Goal: Check status: Check status

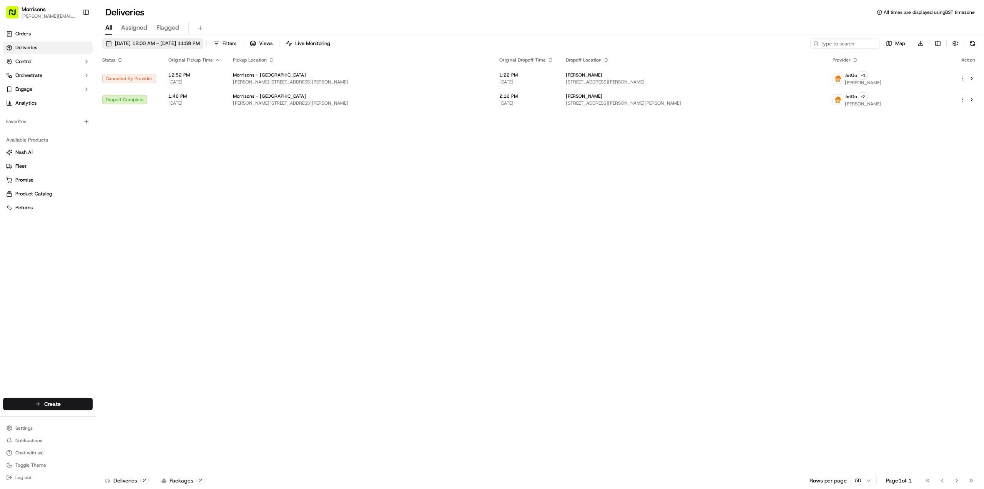
click at [176, 40] on span "[DATE] 12:00 AM - [DATE] 11:59 PM" at bounding box center [157, 43] width 85 height 7
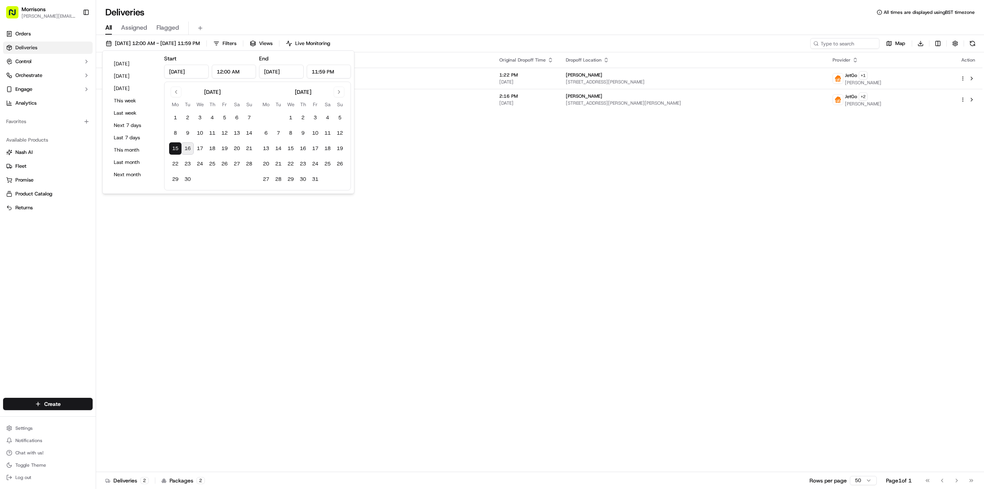
click at [189, 149] on button "16" at bounding box center [187, 148] width 12 height 12
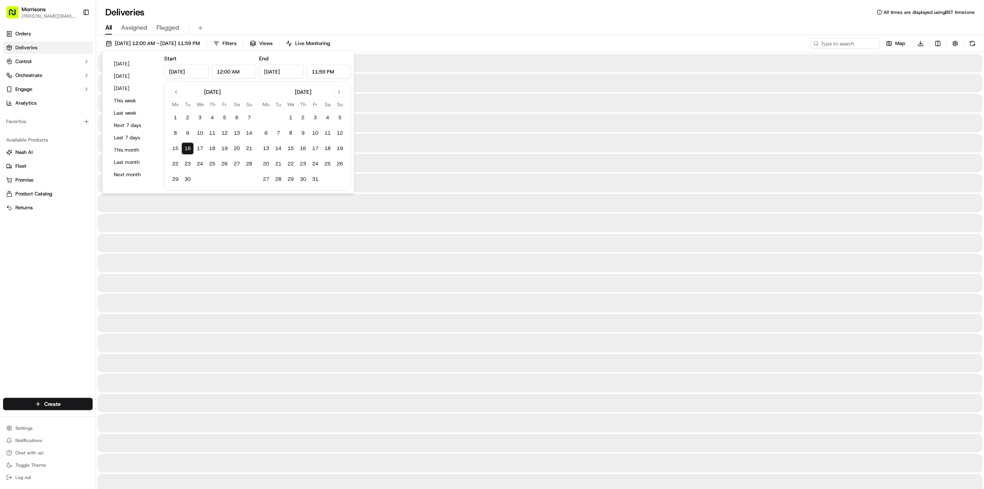
type input "Sep 16, 2025"
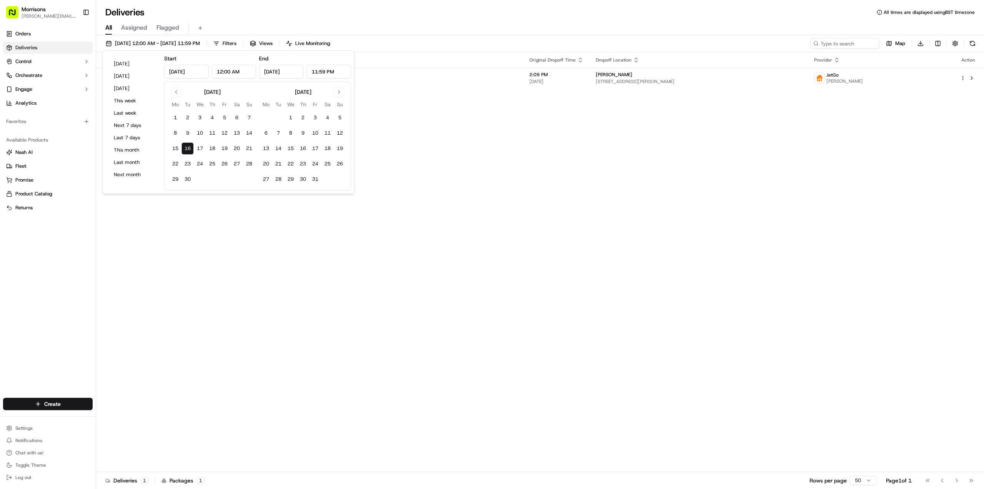
click at [514, 221] on div "Status Original Pickup Time Pickup Location Original Dropoff Time Dropoff Locat…" at bounding box center [539, 262] width 887 height 420
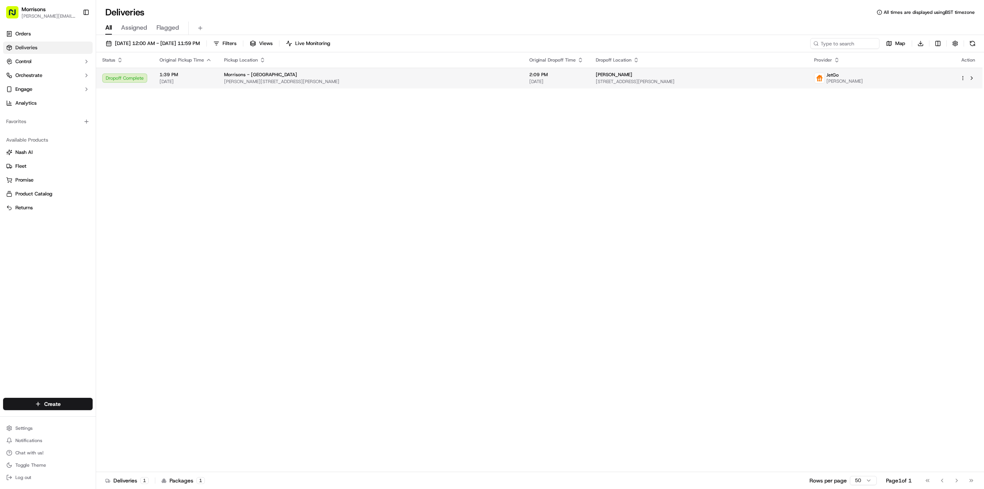
click at [596, 82] on span "15 Sunnybank Grove, Thornbury, Bradford BD3 7DJ, UK" at bounding box center [699, 81] width 206 height 6
